Goal: Task Accomplishment & Management: Manage account settings

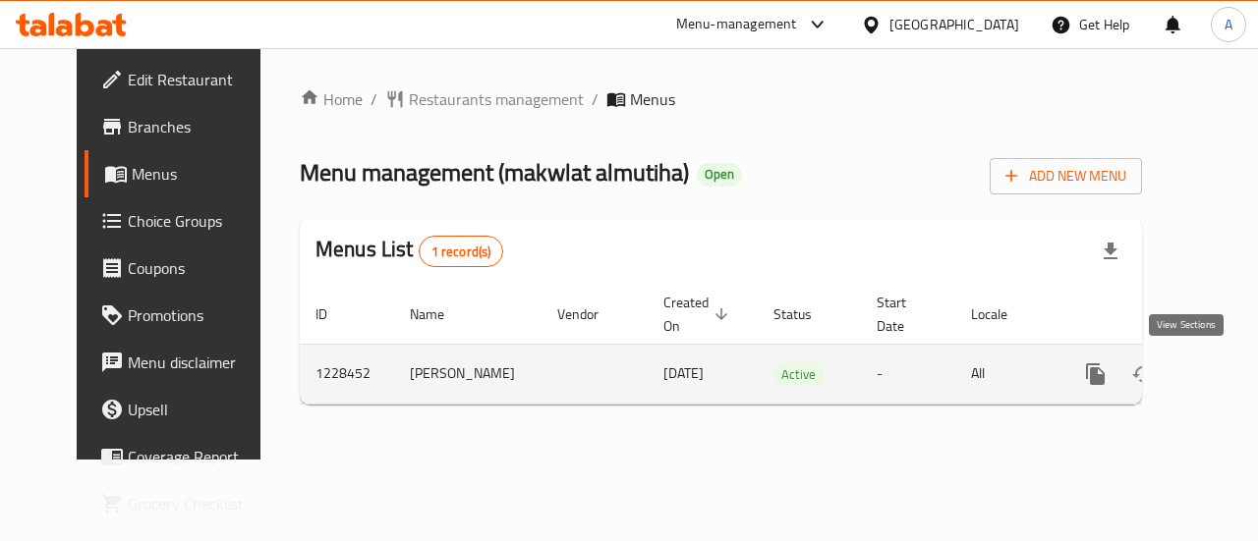
click at [1225, 380] on icon "enhanced table" at bounding box center [1237, 375] width 24 height 24
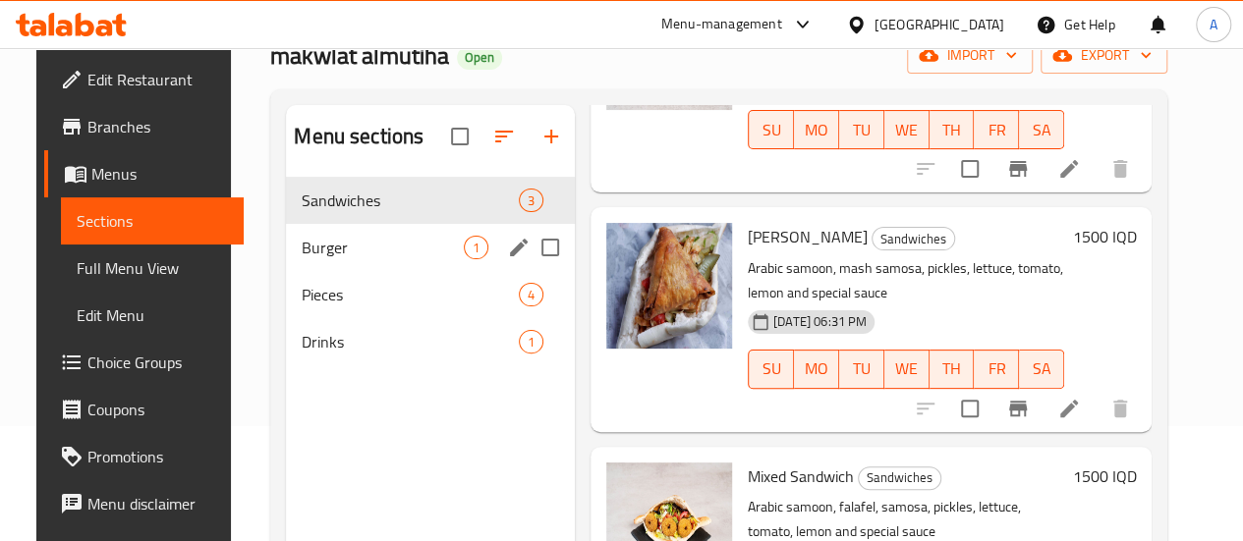
scroll to position [119, 0]
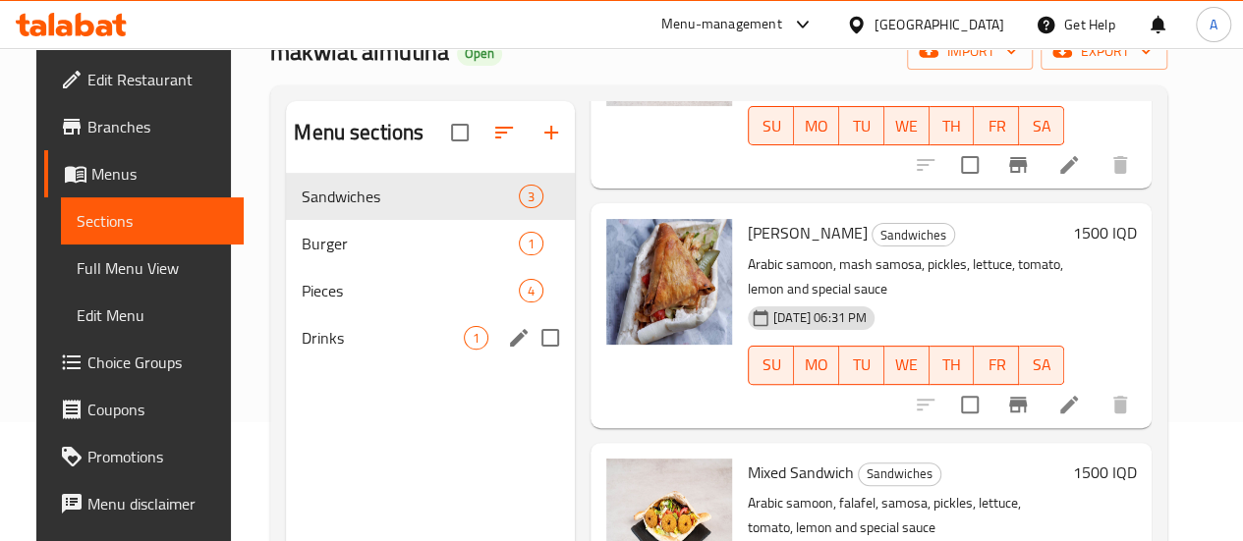
click at [356, 350] on div "Drinks 1" at bounding box center [430, 337] width 289 height 47
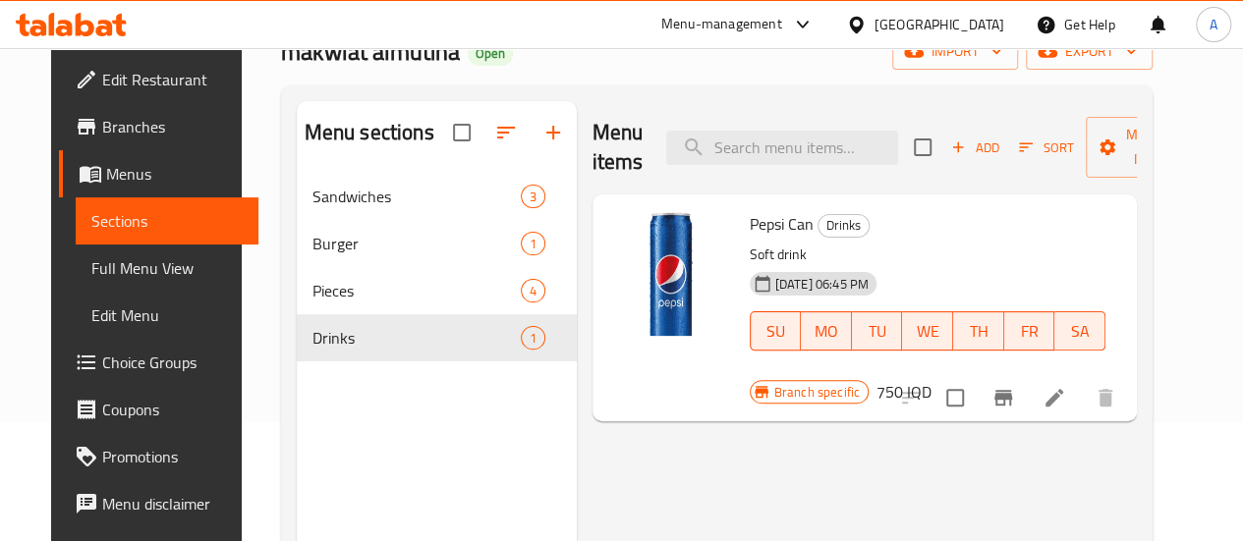
click at [932, 378] on h6 "750 IQD" at bounding box center [904, 392] width 55 height 28
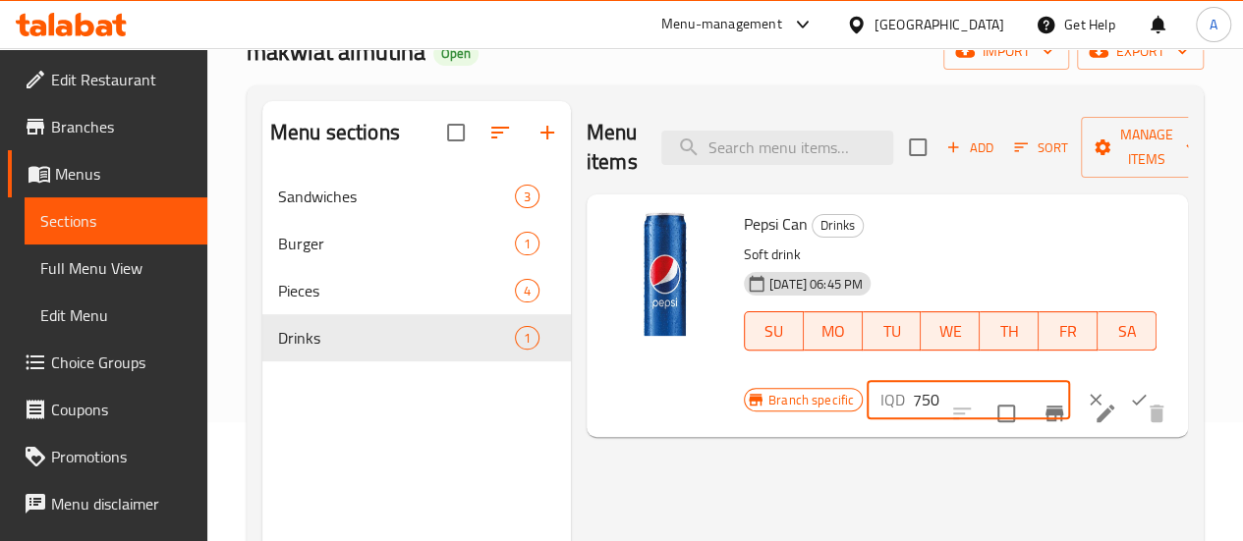
drag, startPoint x: 850, startPoint y: 398, endPoint x: 798, endPoint y: 410, distance: 53.4
click at [867, 410] on div "IQD 750 ​" at bounding box center [968, 399] width 203 height 39
type input "500"
click at [1117, 382] on button "ok" at bounding box center [1138, 399] width 43 height 43
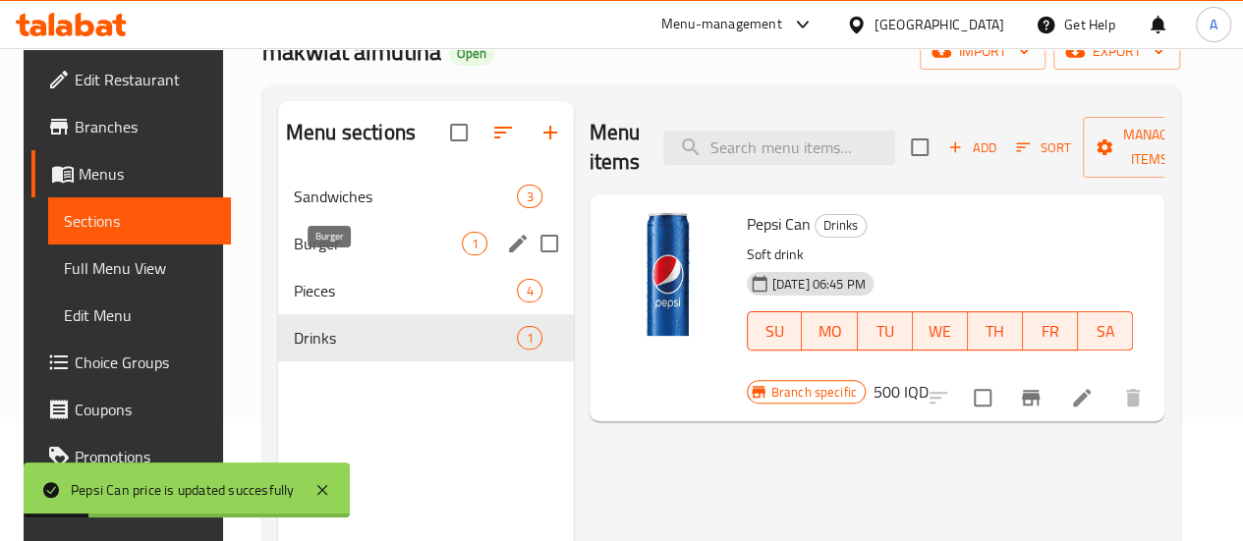
click at [338, 255] on span "Burger" at bounding box center [378, 244] width 168 height 24
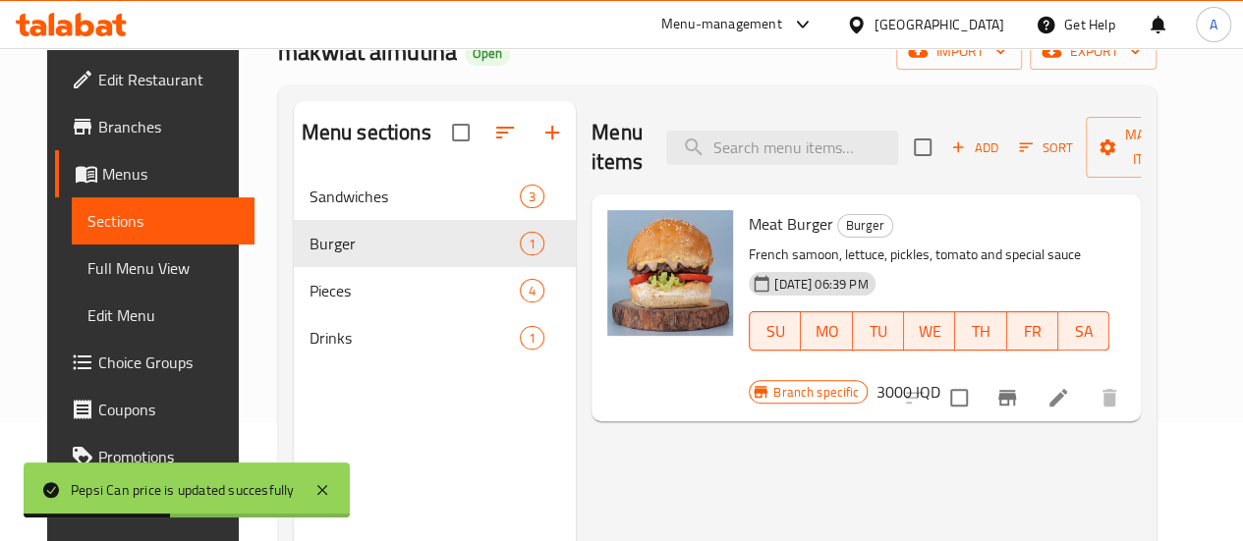
click at [939, 378] on h6 "3000 IQD" at bounding box center [908, 392] width 64 height 28
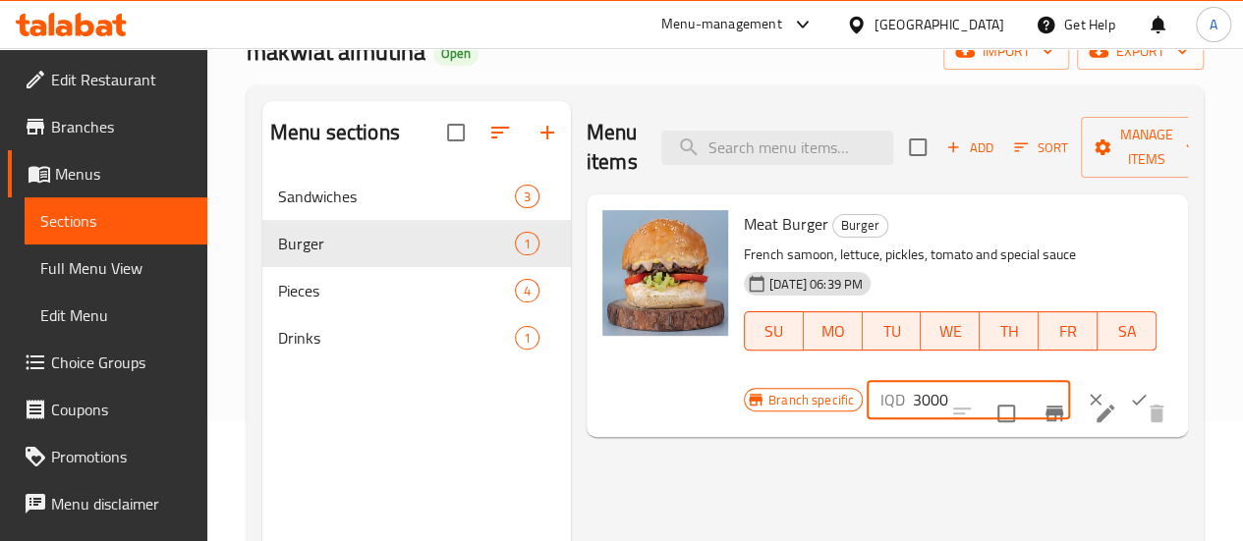
drag, startPoint x: 839, startPoint y: 406, endPoint x: 823, endPoint y: 406, distance: 15.7
click at [867, 406] on div "IQD 3000 ​" at bounding box center [968, 399] width 203 height 39
type input "2000"
click at [1117, 401] on button "ok" at bounding box center [1138, 399] width 43 height 43
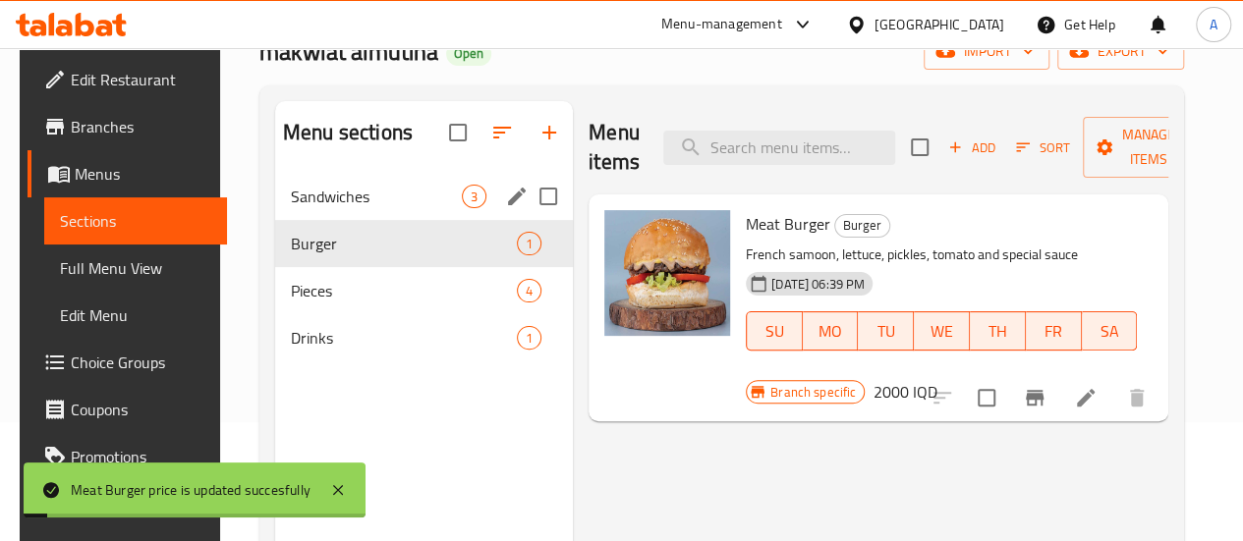
click at [316, 208] on span "Sandwiches" at bounding box center [376, 197] width 171 height 24
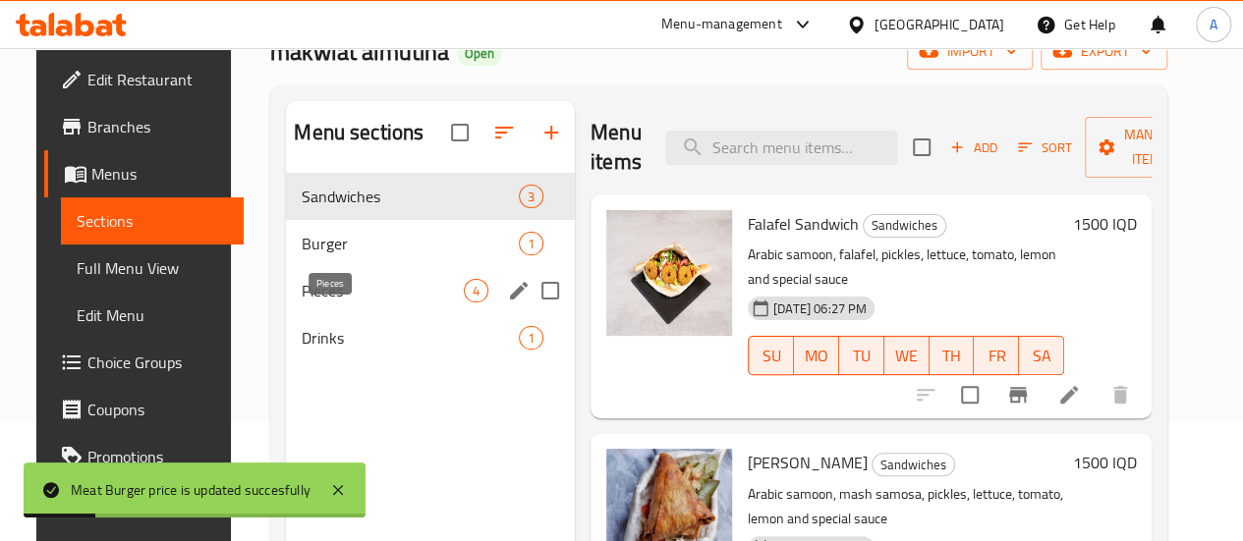
click at [332, 303] on span "Pieces" at bounding box center [383, 291] width 162 height 24
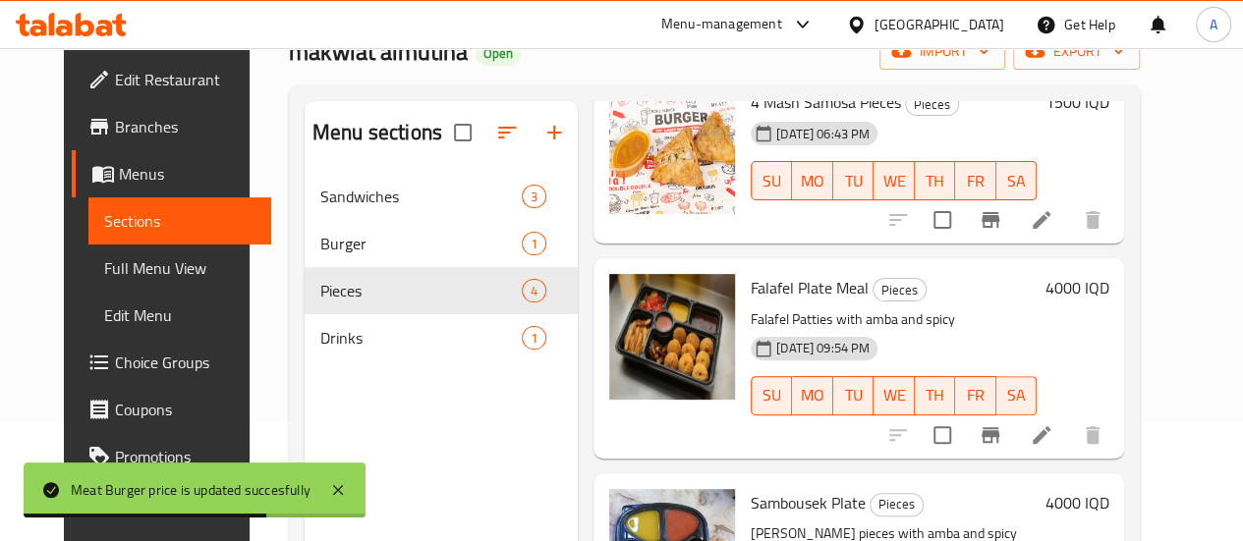
scroll to position [336, 0]
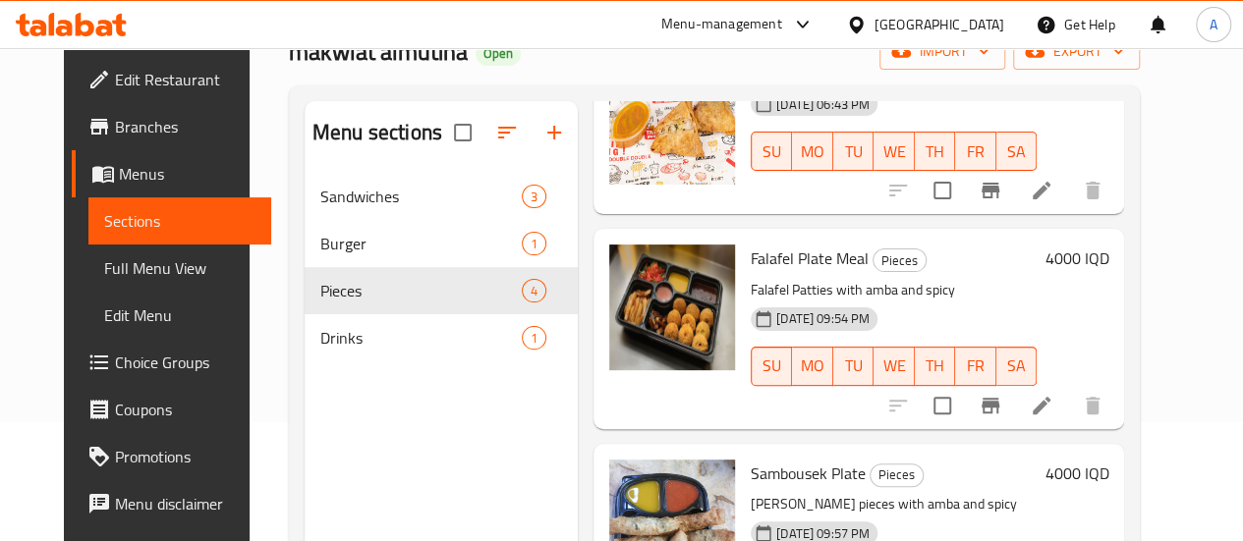
click at [1108, 255] on h6 "4000 IQD" at bounding box center [1077, 259] width 64 height 28
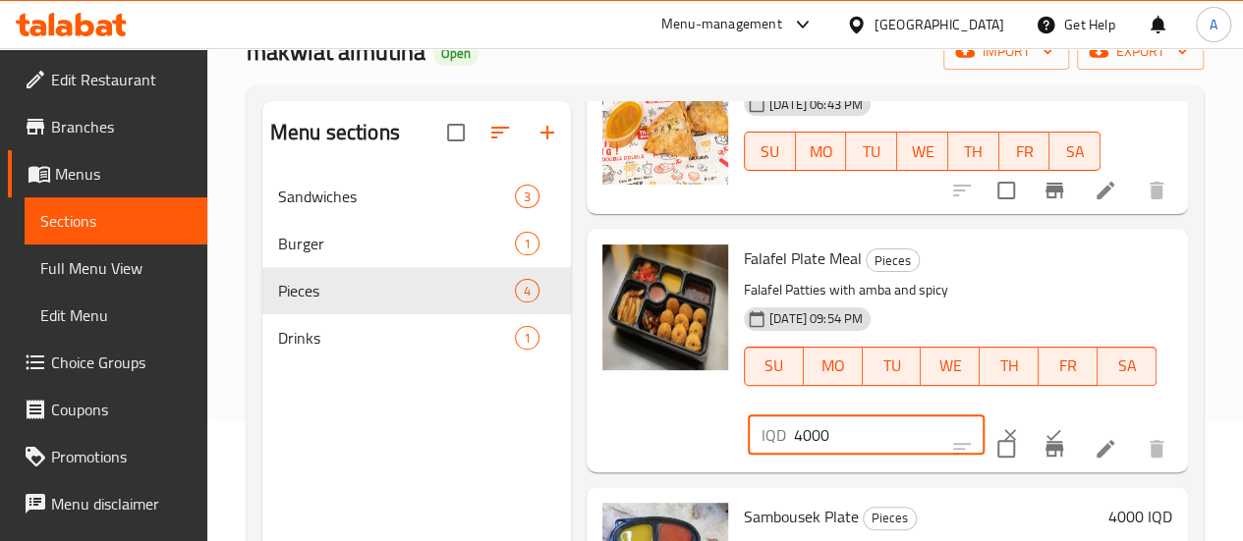
drag, startPoint x: 728, startPoint y: 440, endPoint x: 708, endPoint y: 440, distance: 20.6
click at [748, 440] on div "IQD 4000 ​" at bounding box center [866, 435] width 237 height 39
type input "3000"
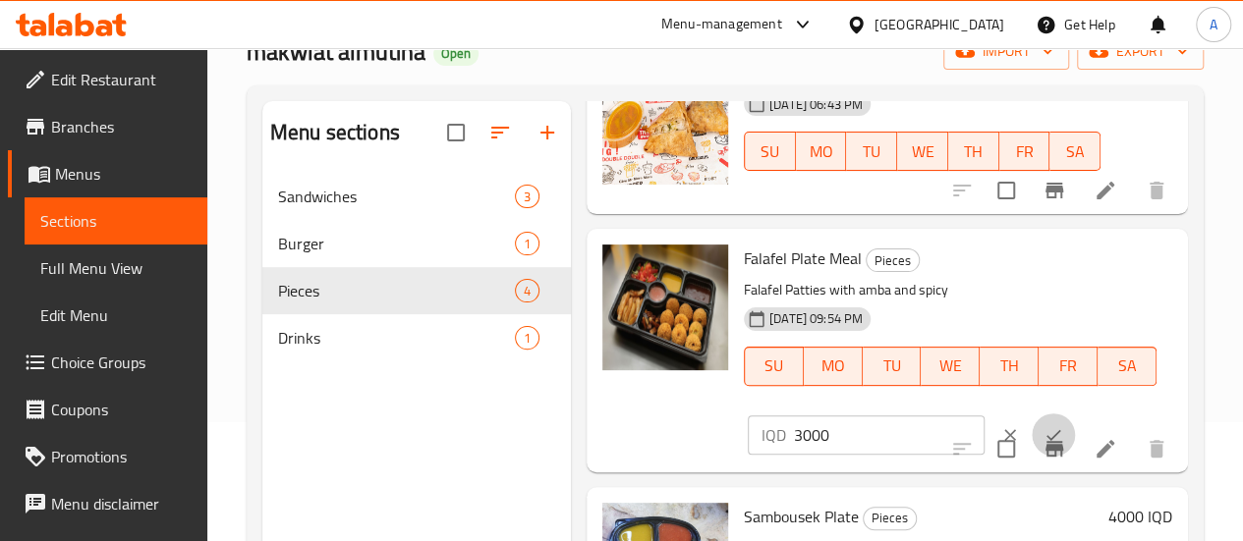
click at [1047, 437] on icon "ok" at bounding box center [1054, 434] width 15 height 11
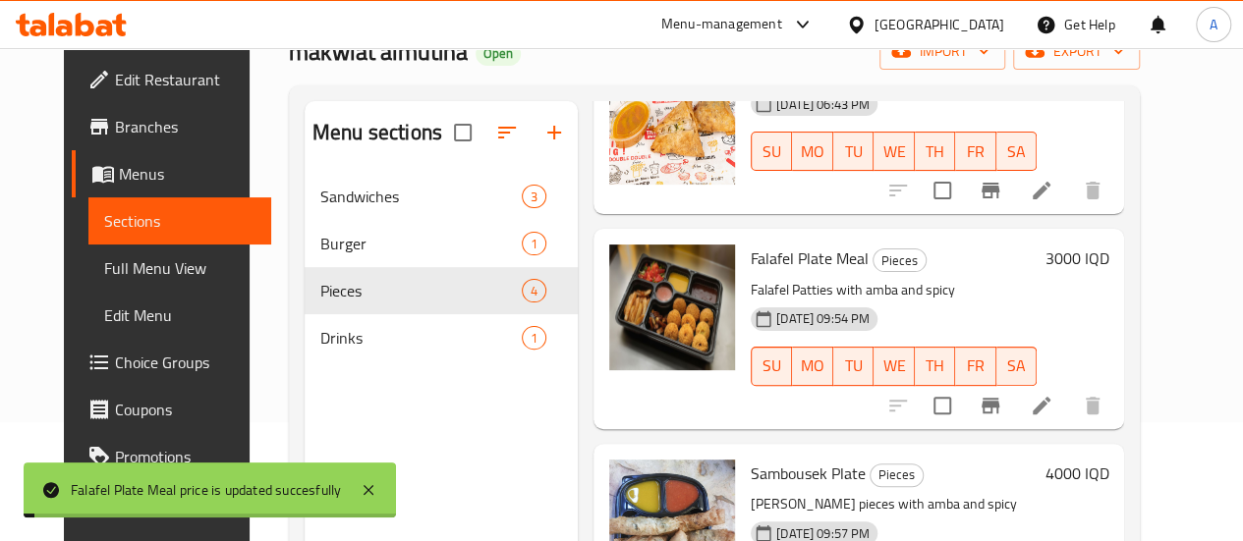
scroll to position [233, 0]
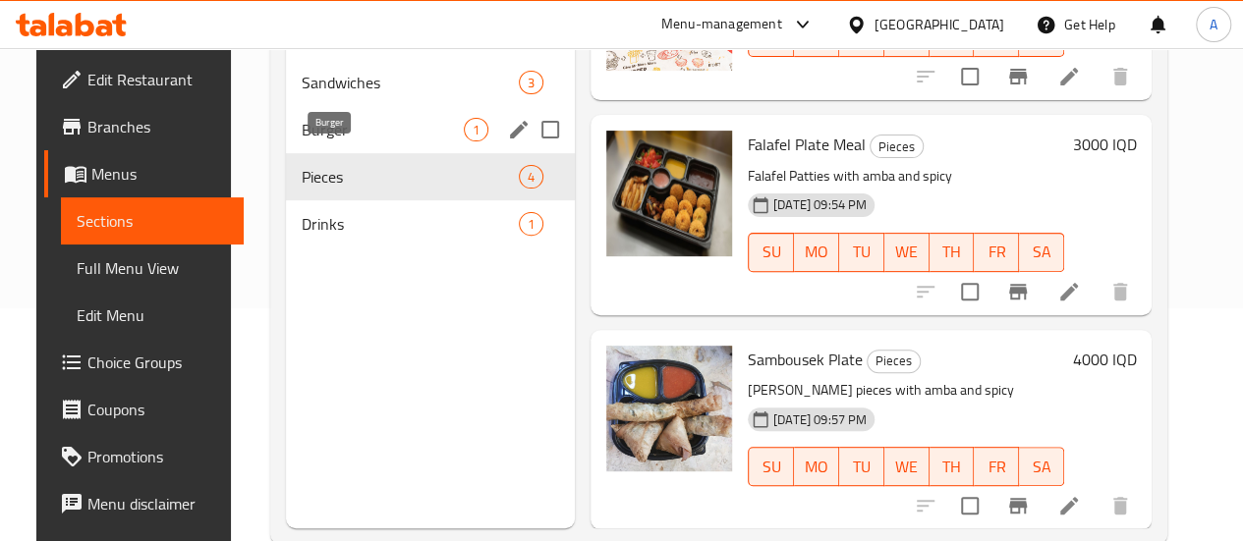
click at [342, 142] on span "Burger" at bounding box center [383, 130] width 162 height 24
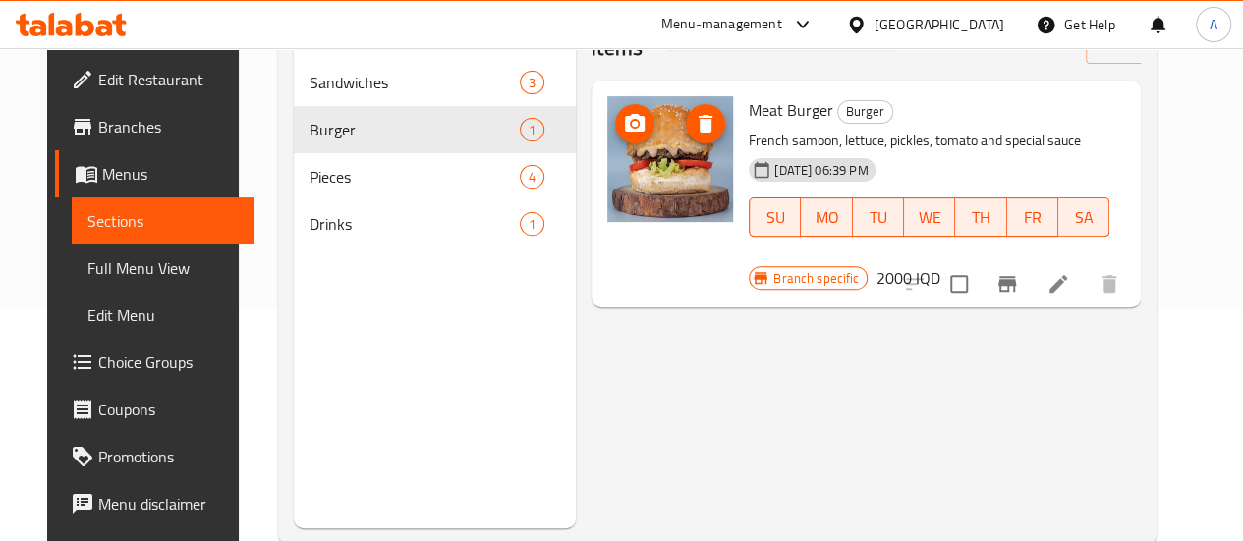
click at [607, 108] on img at bounding box center [670, 159] width 126 height 126
click at [625, 123] on icon "upload picture" at bounding box center [635, 123] width 20 height 18
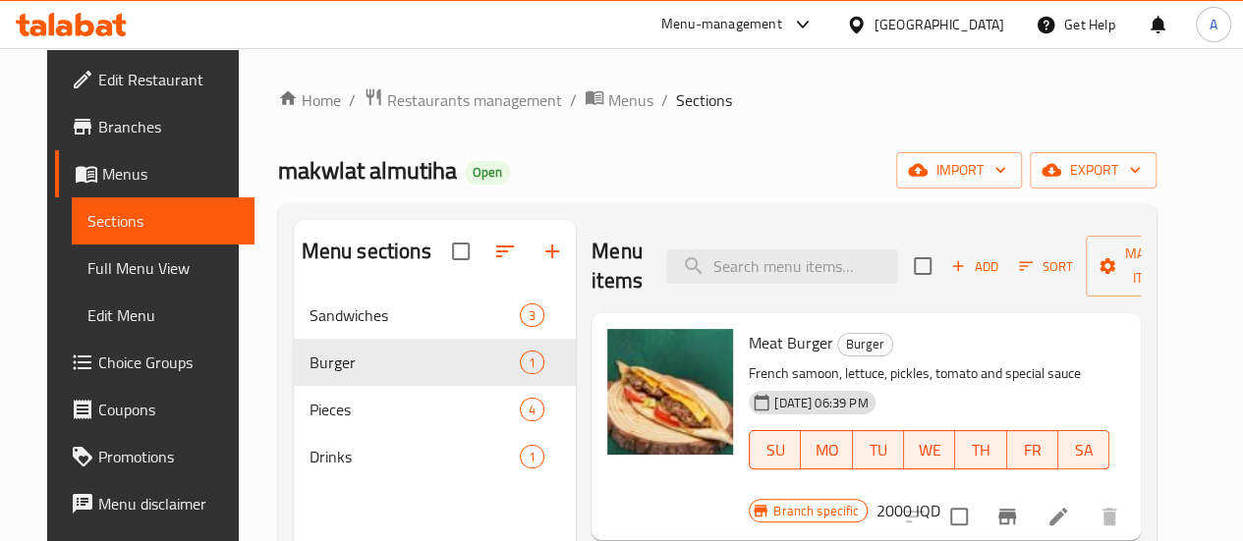
click at [108, 21] on icon at bounding box center [104, 28] width 17 height 17
